Goal: Task Accomplishment & Management: Manage account settings

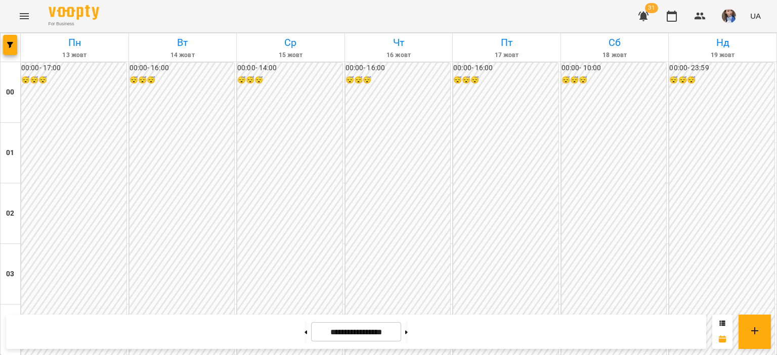
scroll to position [1006, 0]
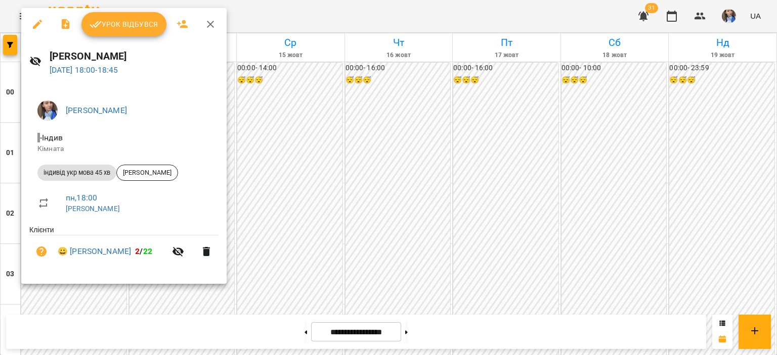
click at [131, 24] on span "Урок відбувся" at bounding box center [123, 24] width 69 height 12
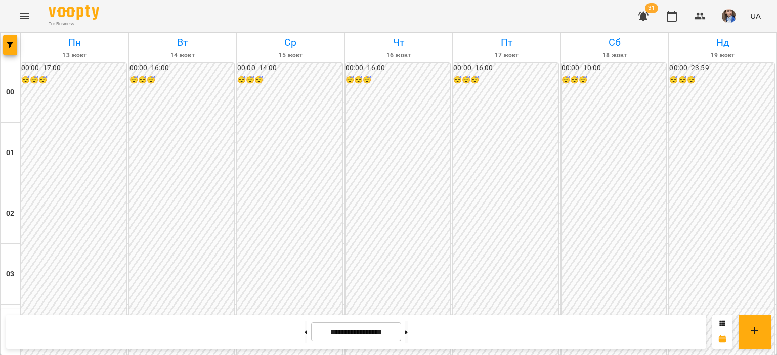
scroll to position [961, 0]
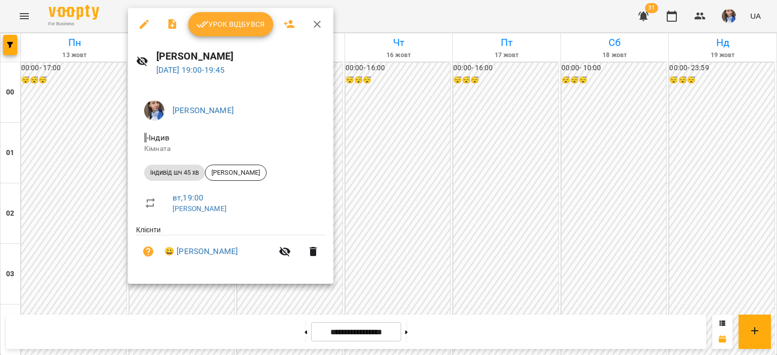
click at [184, 246] on li "😀 [PERSON_NAME]" at bounding box center [230, 252] width 189 height 32
click at [184, 250] on link "😀 [PERSON_NAME]" at bounding box center [200, 252] width 73 height 12
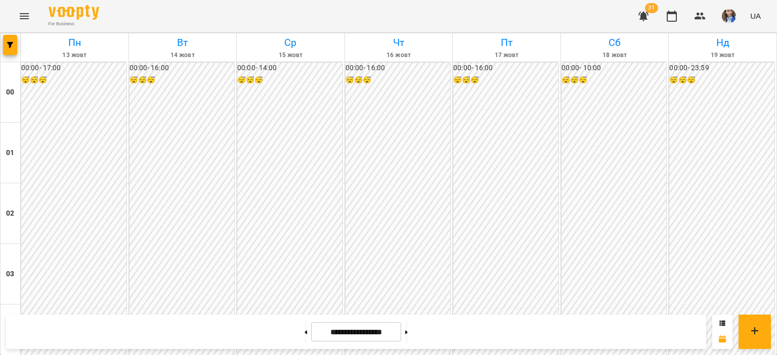
scroll to position [910, 0]
